Goal: Task Accomplishment & Management: Manage account settings

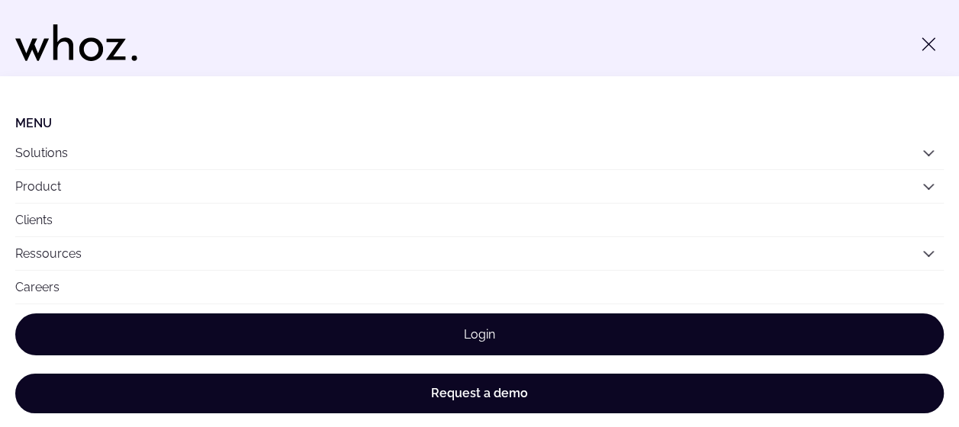
click at [538, 331] on link "Login" at bounding box center [479, 334] width 928 height 42
